Goal: Task Accomplishment & Management: Use online tool/utility

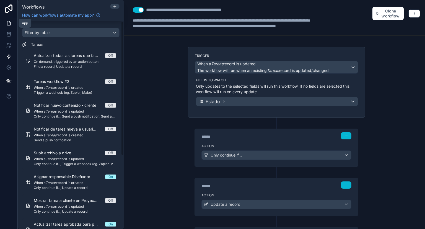
click at [6, 23] on icon at bounding box center [9, 23] width 6 height 6
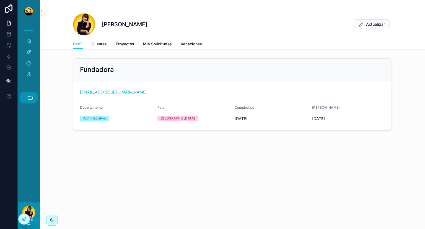
click at [28, 97] on icon "scrollable content" at bounding box center [30, 97] width 5 height 3
click at [28, 116] on link "DS Duck Studios" at bounding box center [30, 113] width 15 height 12
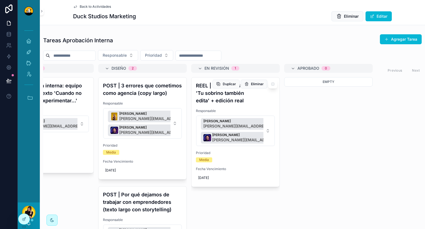
scroll to position [0, 135]
click at [229, 97] on h4 "REEL | Reel sarcástico: 'Tu sobrino también edita' + edición real" at bounding box center [235, 93] width 79 height 22
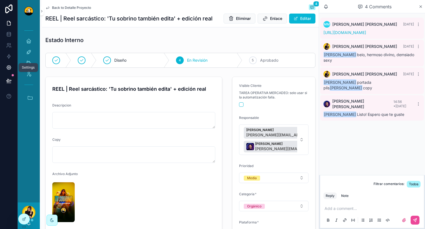
click at [8, 72] on link at bounding box center [8, 67] width 17 height 11
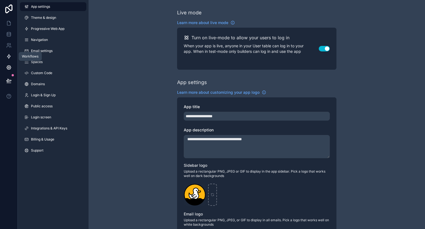
click at [9, 61] on link at bounding box center [8, 56] width 17 height 11
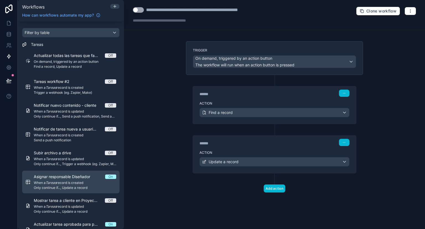
click at [66, 179] on span "Asignar responsable Diseñador" at bounding box center [65, 177] width 63 height 6
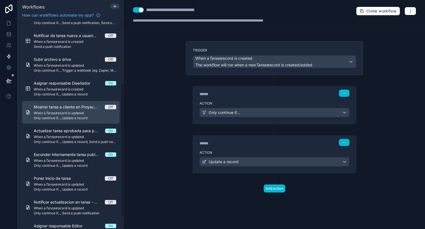
scroll to position [114, 0]
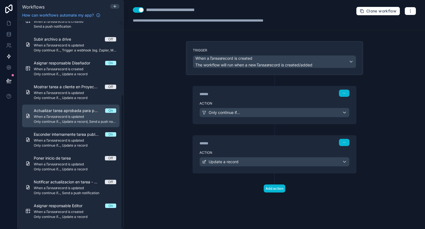
click at [75, 110] on span "Actualizar tarea aprobada para portal cliente" at bounding box center [69, 111] width 71 height 6
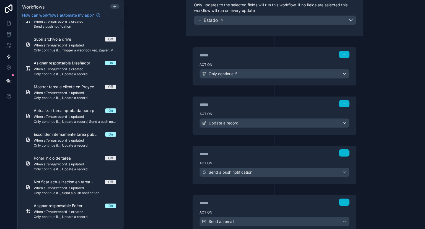
scroll to position [120, 0]
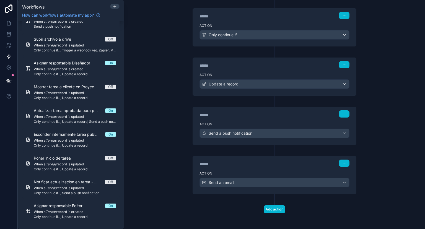
click at [252, 116] on div "****** Step 3" at bounding box center [274, 113] width 163 height 13
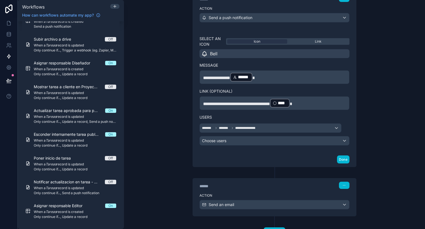
scroll to position [236, 0]
drag, startPoint x: 285, startPoint y: 101, endPoint x: 196, endPoint y: 102, distance: 89.6
click at [196, 102] on div "**********" at bounding box center [274, 90] width 163 height 123
copy span "**********"
